Goal: Task Accomplishment & Management: Use online tool/utility

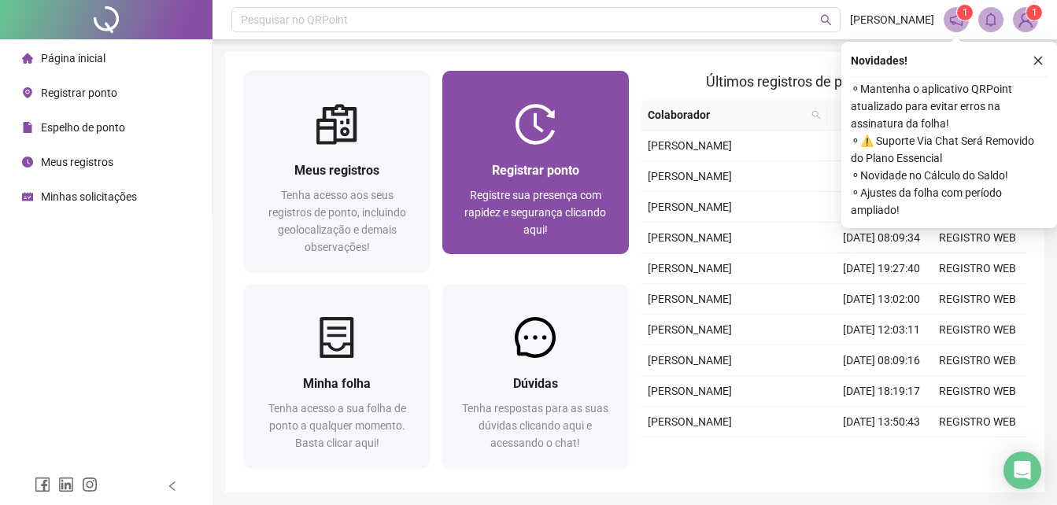
click at [556, 144] on img at bounding box center [535, 124] width 41 height 41
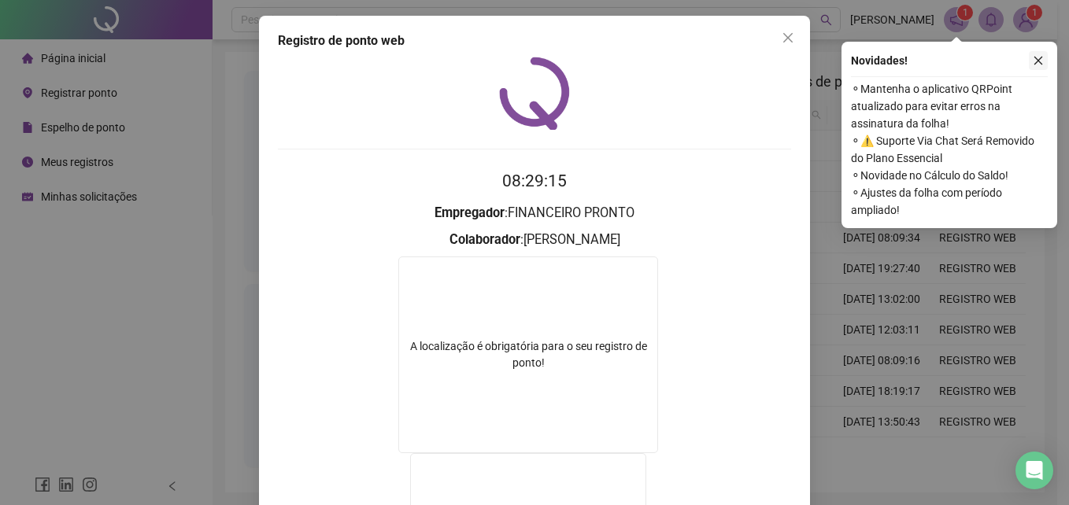
click at [1044, 64] on button "button" at bounding box center [1038, 60] width 19 height 19
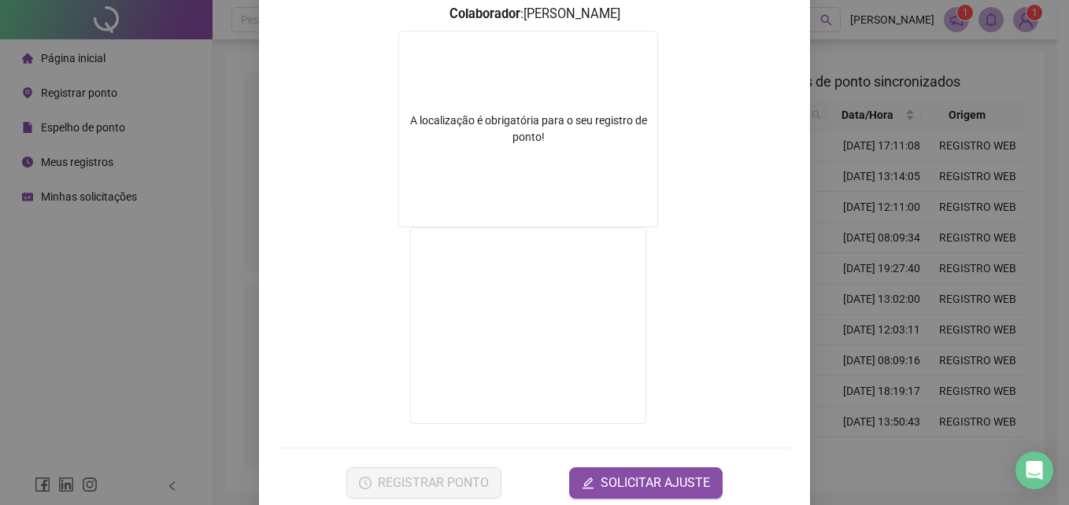
scroll to position [254, 0]
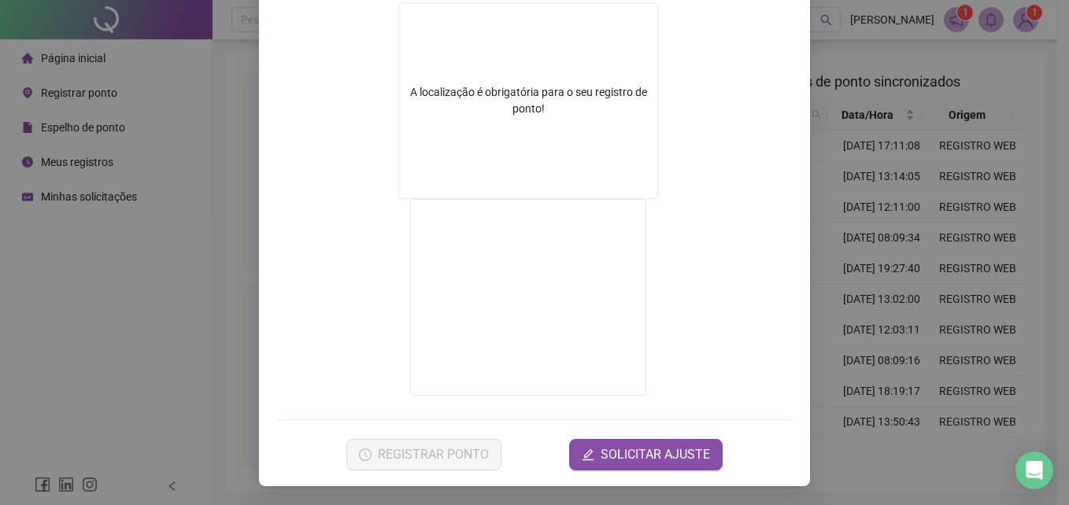
click at [891, 263] on div "Registro de ponto web 08:29:18 Empregador : FINANCEIRO PRONTO Colaborador : [PE…" at bounding box center [534, 252] width 1069 height 505
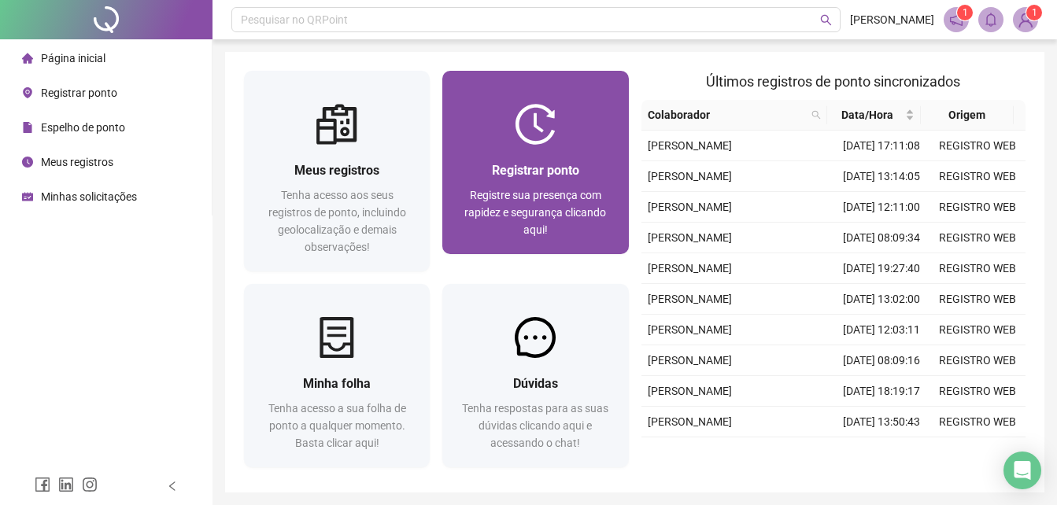
click at [606, 182] on div "Registrar ponto Registre sua presença com rapidez e segurança clicando aqui!" at bounding box center [535, 200] width 148 height 78
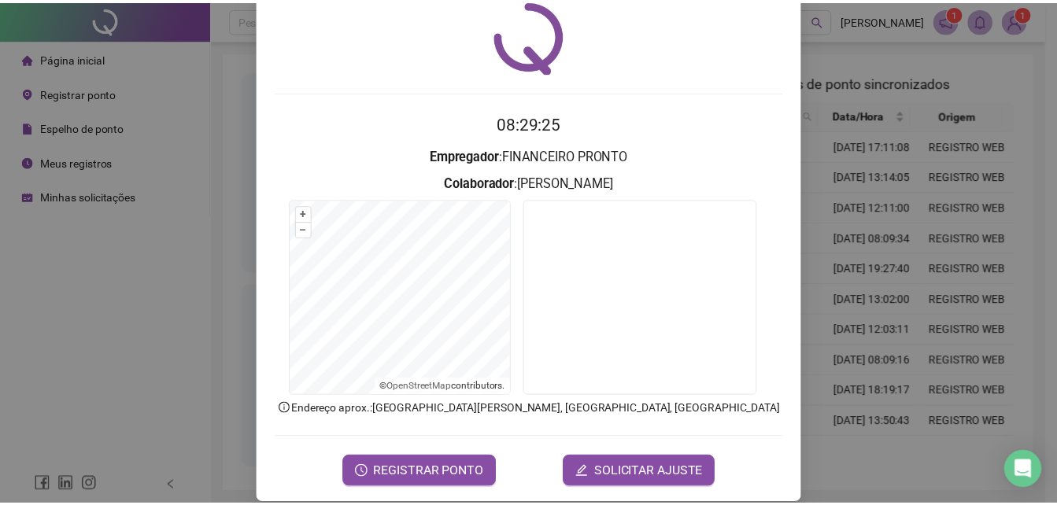
scroll to position [75, 0]
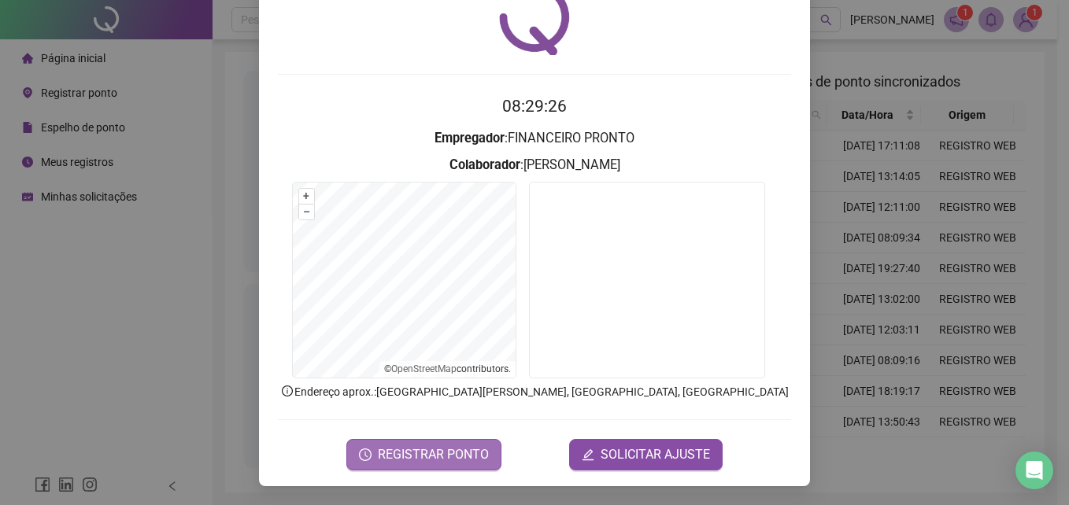
click at [478, 457] on span "REGISTRAR PONTO" at bounding box center [433, 454] width 111 height 19
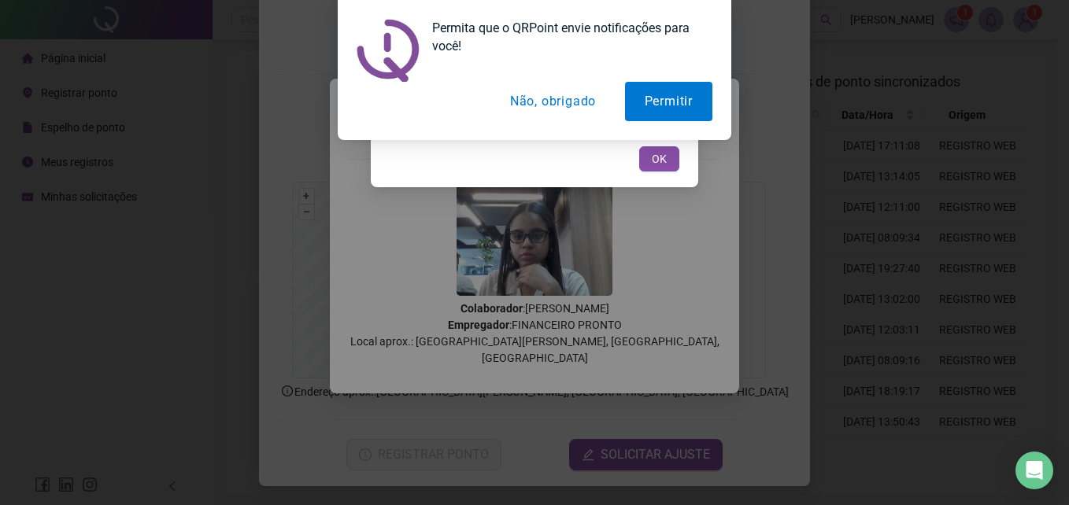
click at [567, 96] on button "Não, obrigado" at bounding box center [552, 101] width 125 height 39
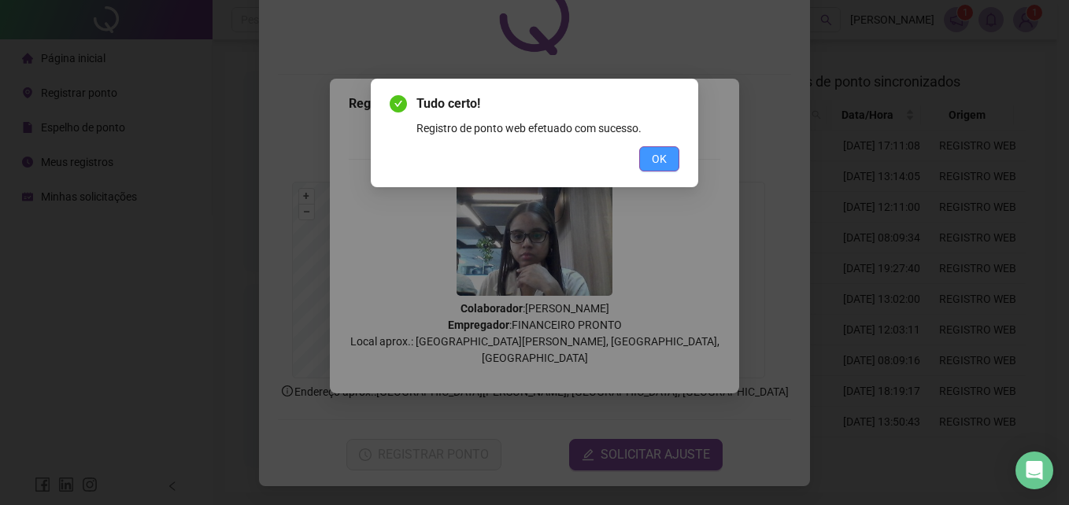
click at [655, 158] on span "OK" at bounding box center [659, 158] width 15 height 17
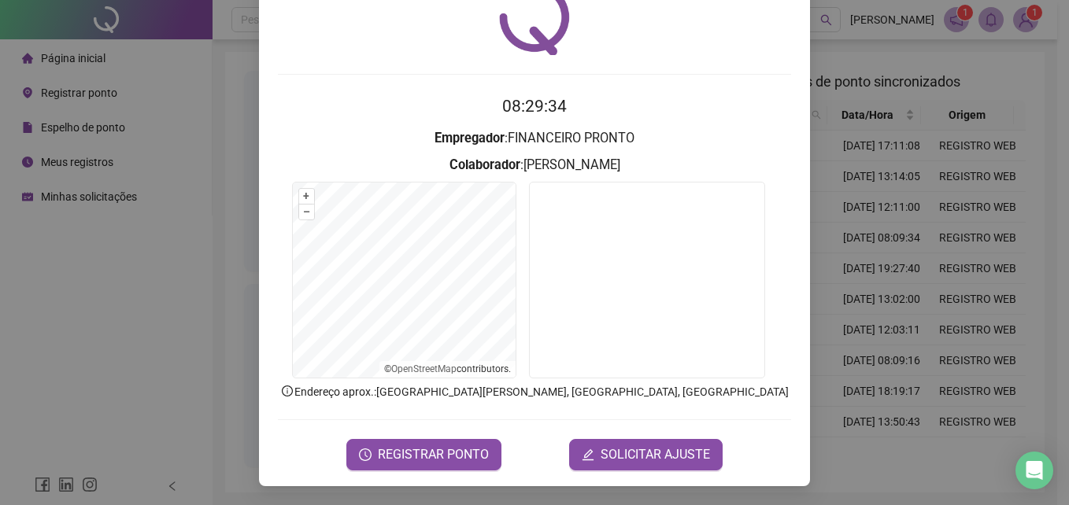
click at [917, 161] on div "Registro de ponto web 08:29:34 Empregador : FINANCEIRO PRONTO Colaborador : [PE…" at bounding box center [534, 252] width 1069 height 505
